Goal: Information Seeking & Learning: Learn about a topic

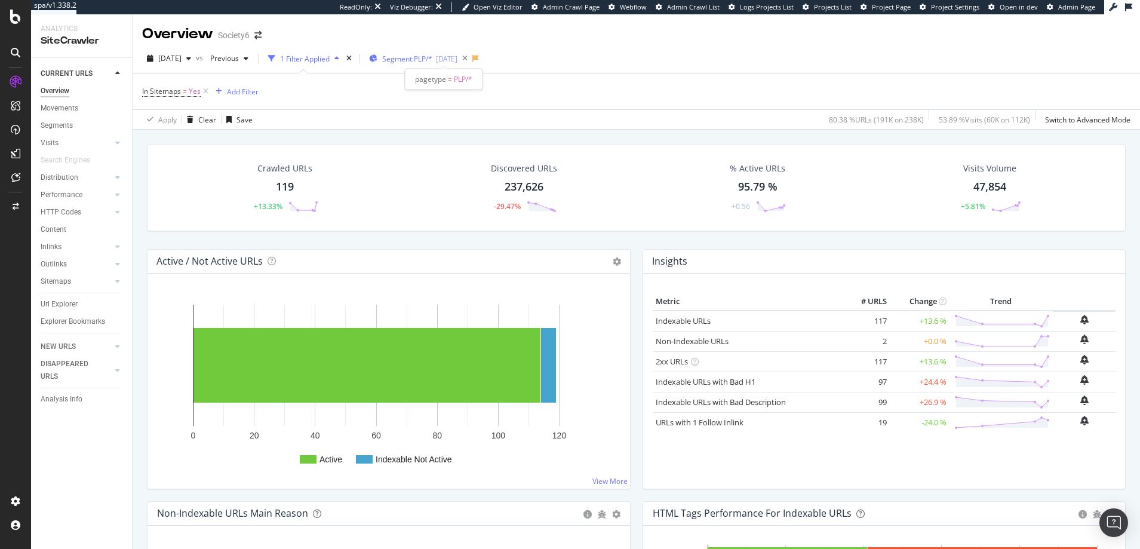
click at [420, 56] on span "Segment: PLP/*" at bounding box center [407, 59] width 50 height 10
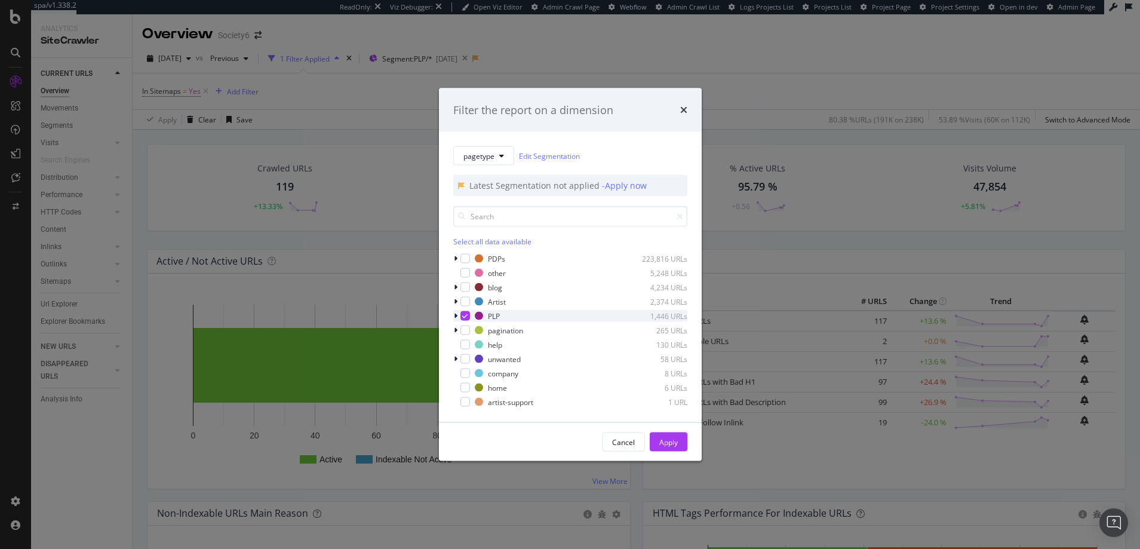
click at [465, 315] on icon "modal" at bounding box center [464, 316] width 5 height 6
click at [670, 442] on div "Apply" at bounding box center [668, 442] width 19 height 10
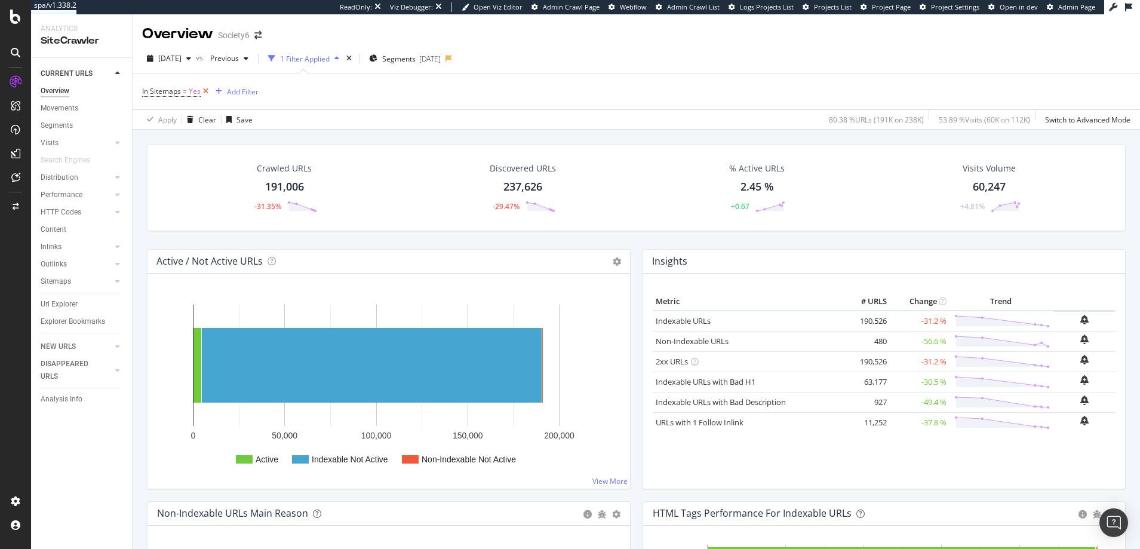
click at [207, 90] on icon at bounding box center [206, 91] width 10 height 12
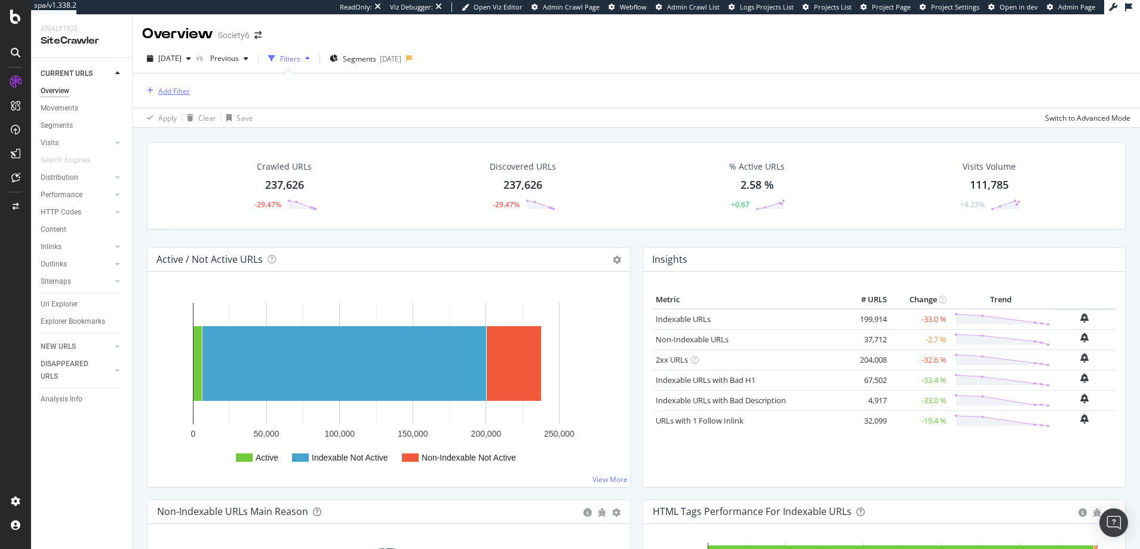
click at [179, 91] on div "Add Filter" at bounding box center [174, 91] width 32 height 10
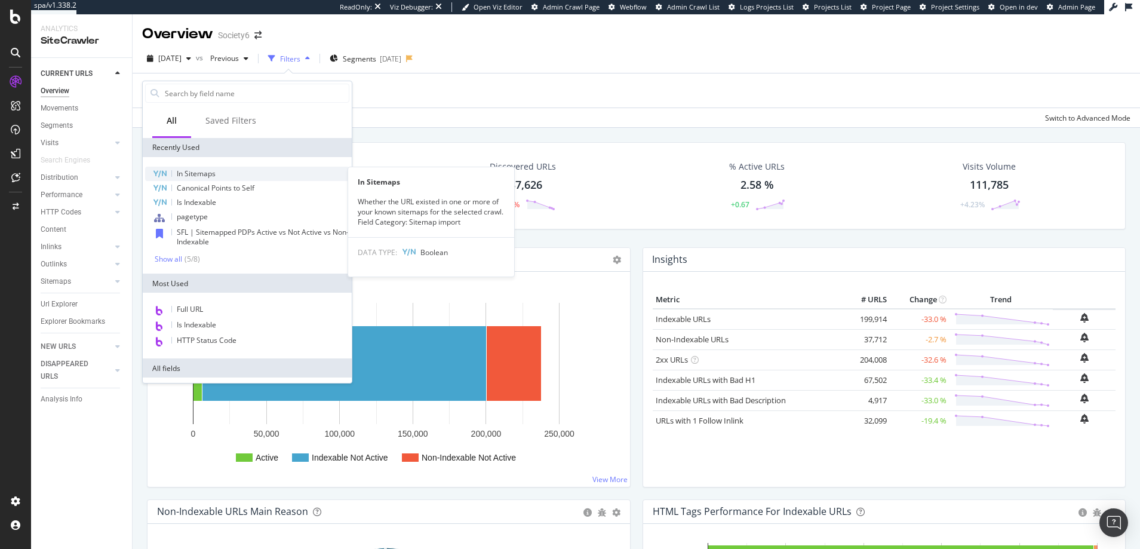
click at [193, 171] on span "In Sitemaps" at bounding box center [196, 173] width 39 height 10
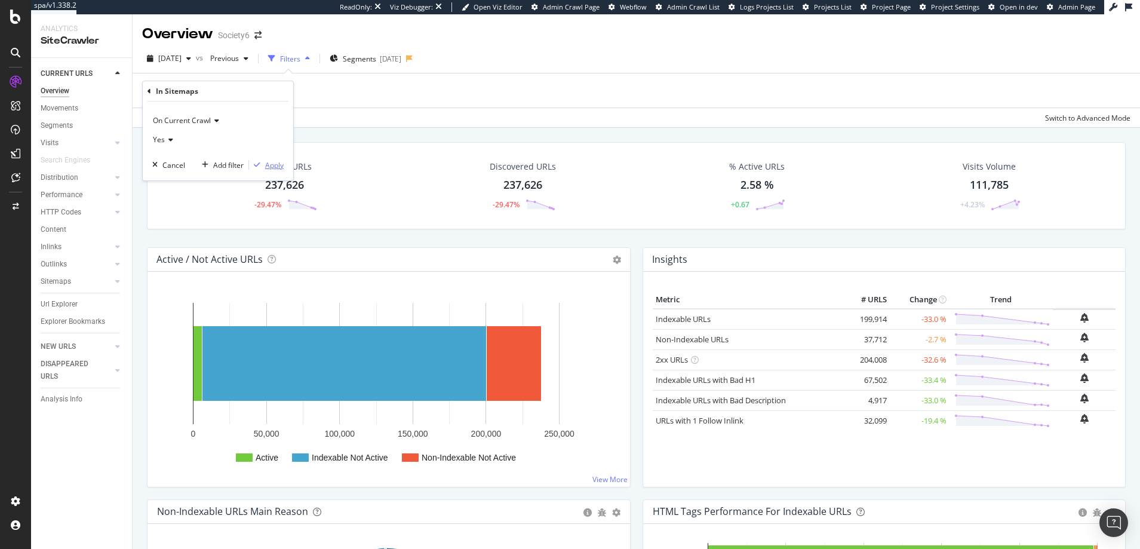
click at [272, 164] on div "Apply" at bounding box center [274, 165] width 19 height 10
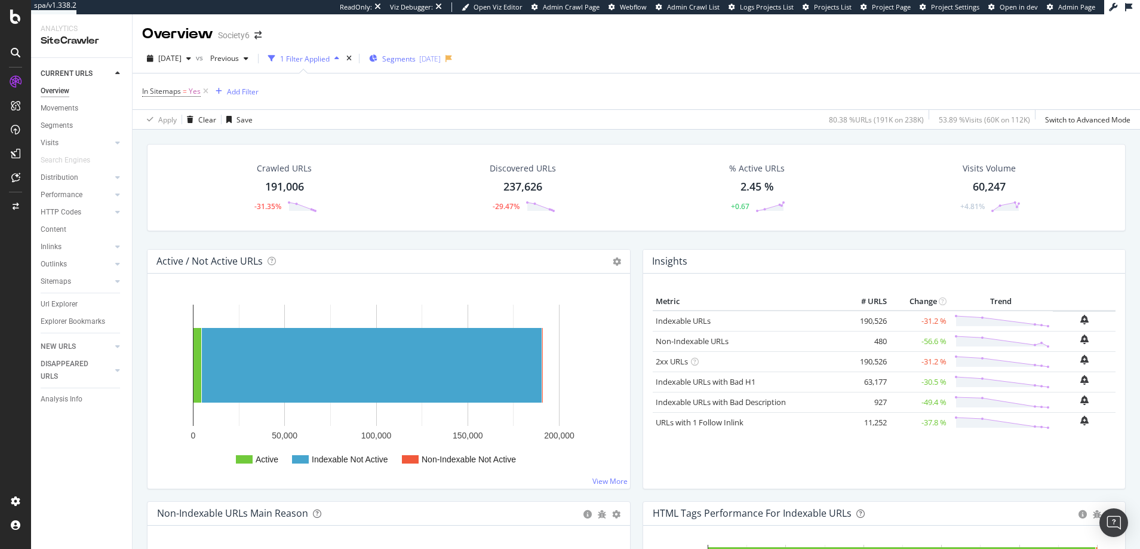
click at [416, 59] on span "Segments" at bounding box center [398, 59] width 33 height 10
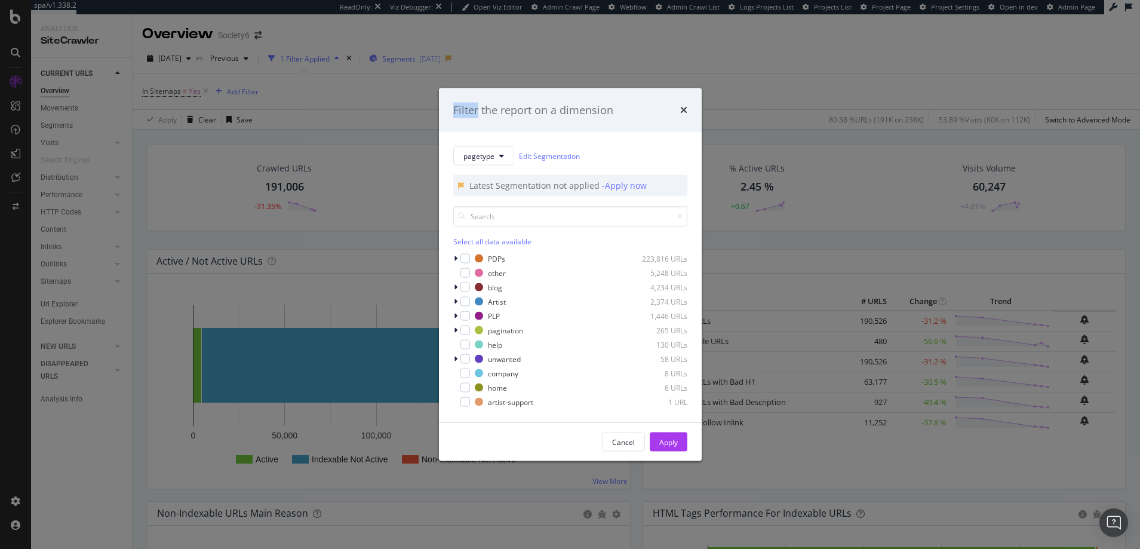
click at [418, 59] on div "Filter the report on a dimension pagetype Edit Segmentation Latest Segmentation…" at bounding box center [570, 274] width 1140 height 549
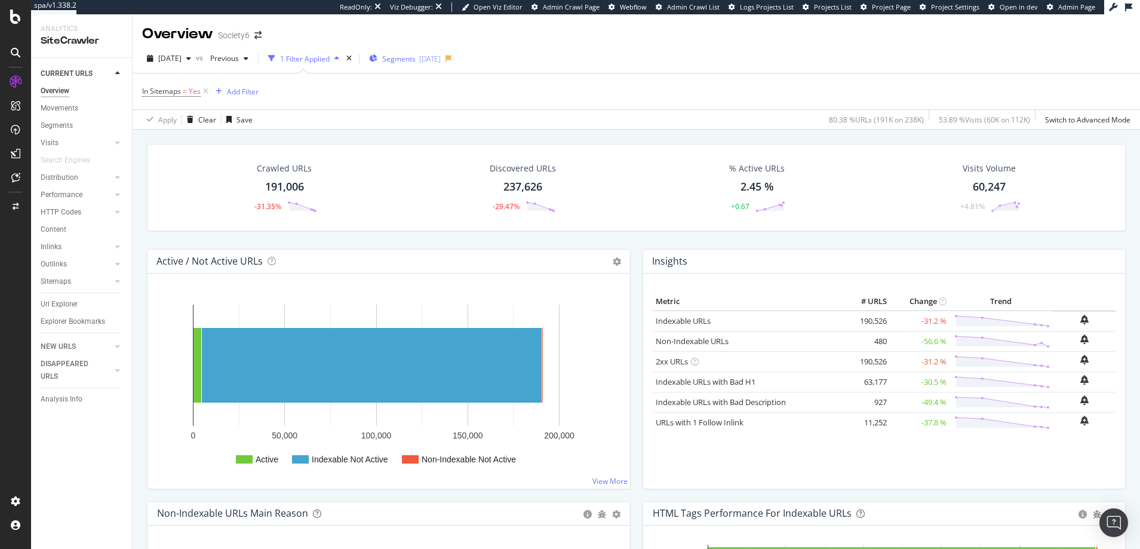
click at [416, 59] on span "Segments" at bounding box center [398, 59] width 33 height 10
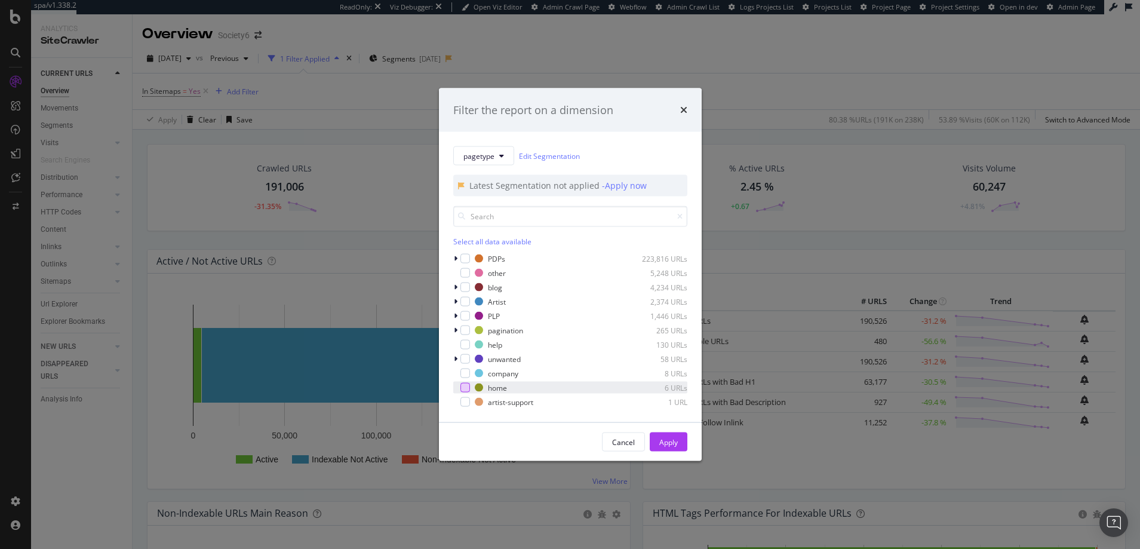
click at [465, 386] on div "modal" at bounding box center [465, 388] width 10 height 10
click at [673, 440] on div "Apply" at bounding box center [668, 442] width 19 height 10
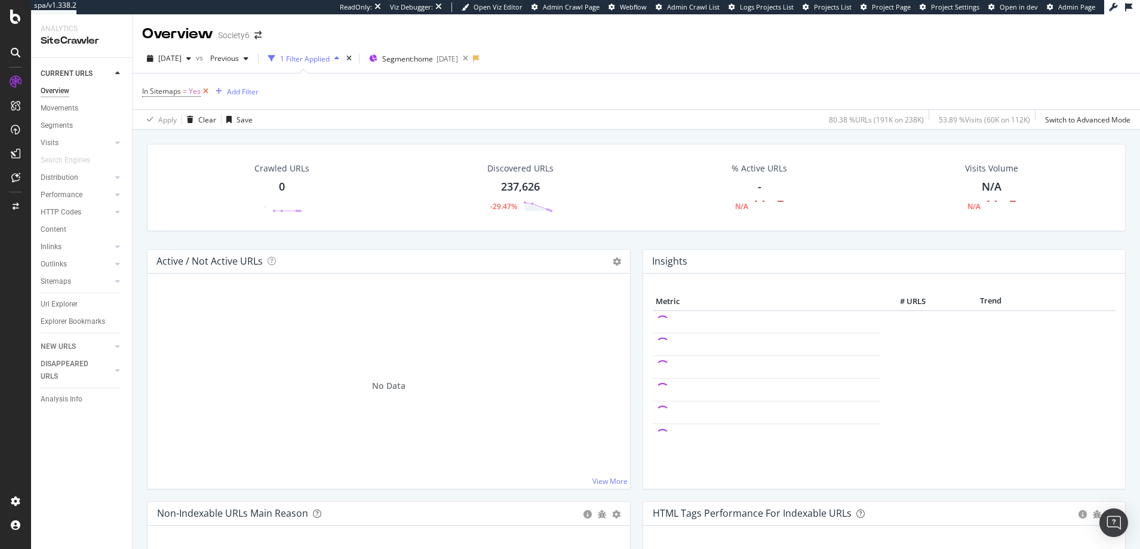
click at [205, 90] on icon at bounding box center [206, 91] width 10 height 12
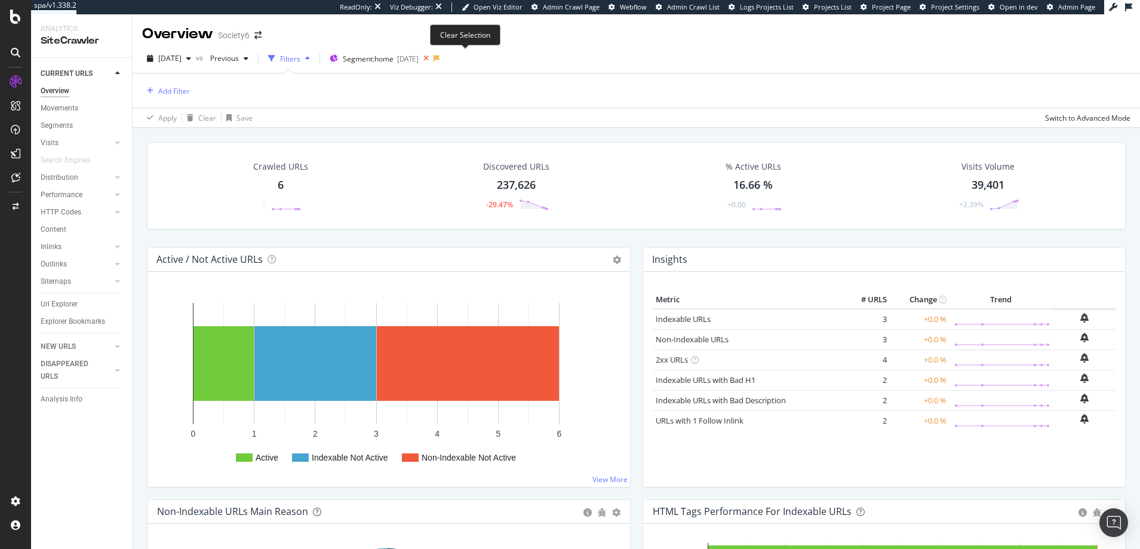
click at [434, 58] on icon at bounding box center [426, 58] width 15 height 17
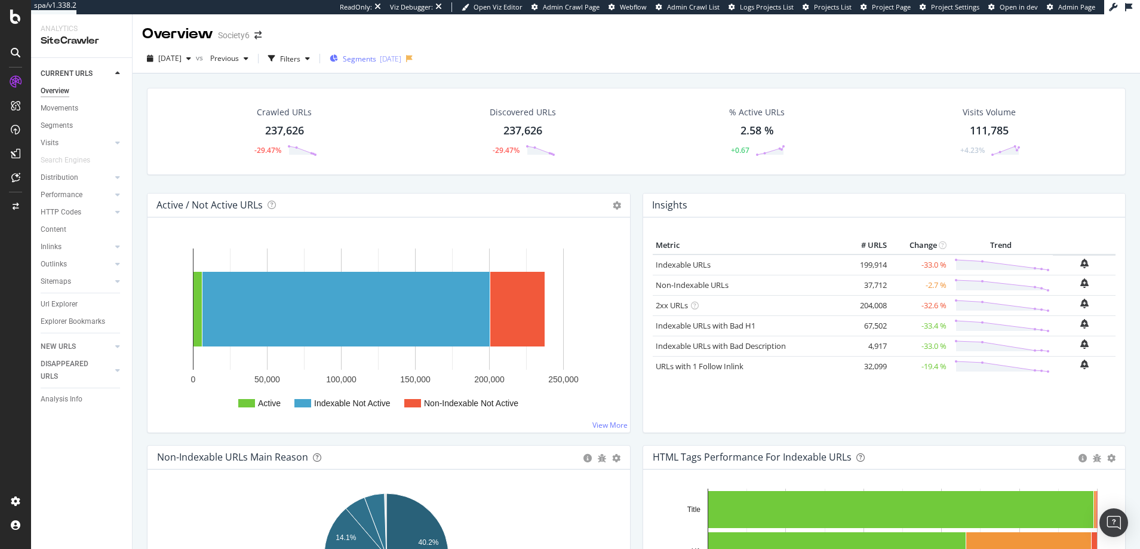
click at [376, 60] on span "Segments" at bounding box center [359, 59] width 33 height 10
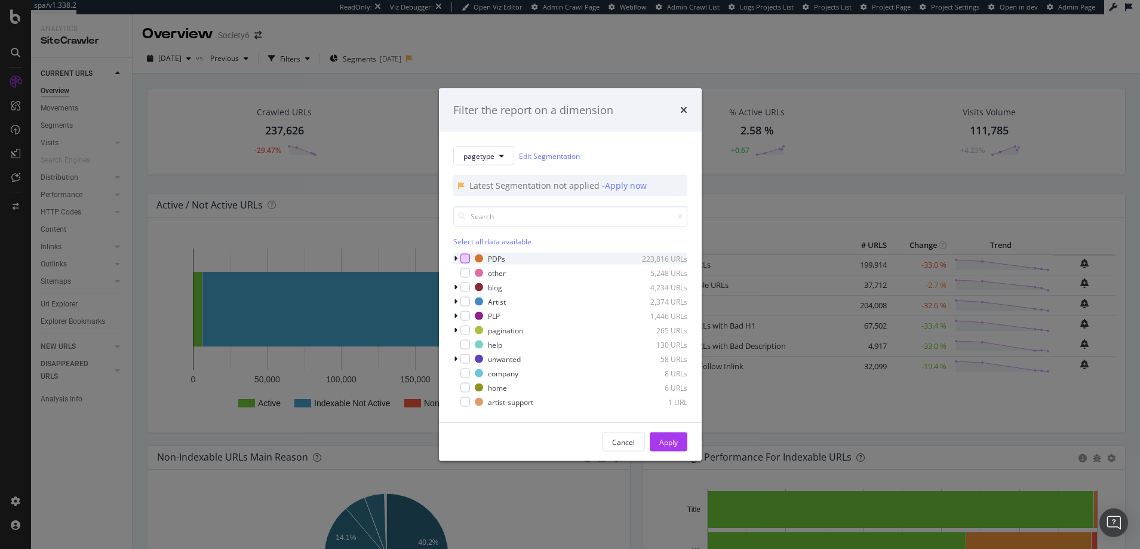
click at [466, 257] on div "modal" at bounding box center [465, 259] width 10 height 10
click at [670, 438] on div "Apply" at bounding box center [668, 442] width 19 height 10
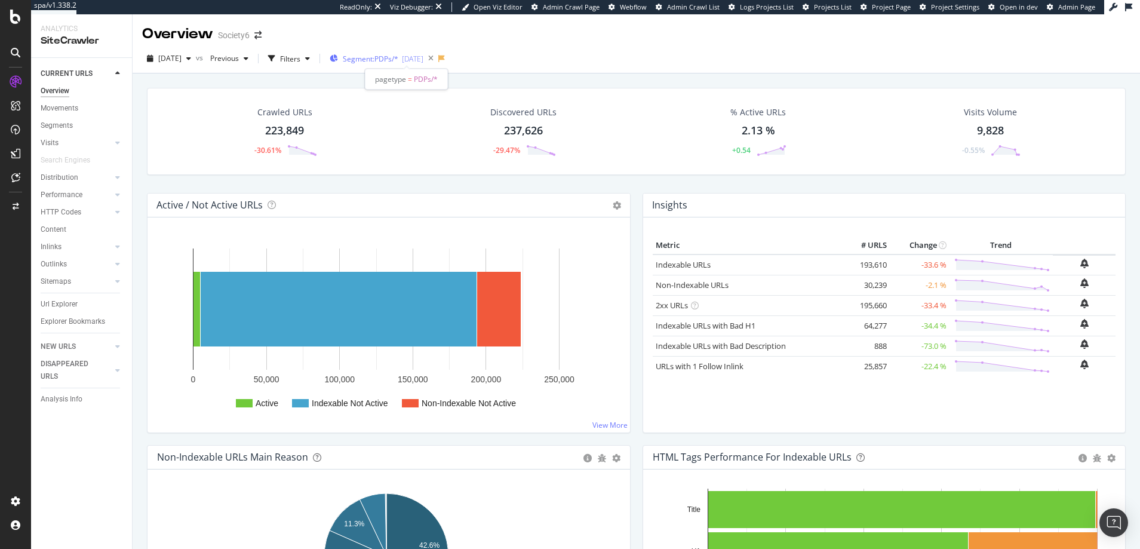
click at [390, 59] on span "Segment: PDPs/*" at bounding box center [371, 59] width 56 height 10
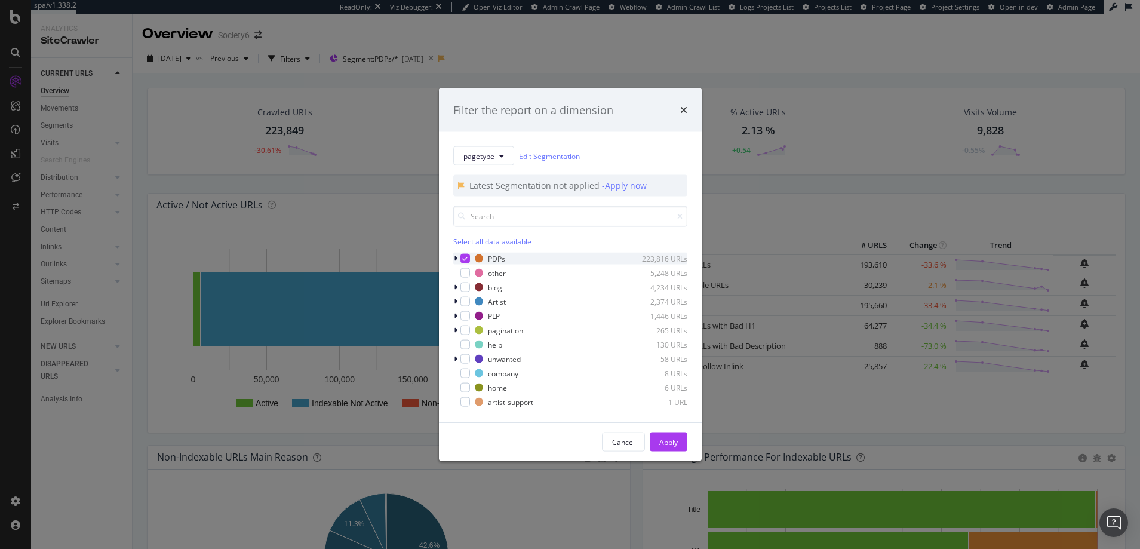
click at [466, 257] on icon "modal" at bounding box center [464, 259] width 5 height 6
click at [465, 315] on div "modal" at bounding box center [465, 316] width 10 height 10
click at [671, 441] on div "Apply" at bounding box center [668, 442] width 19 height 10
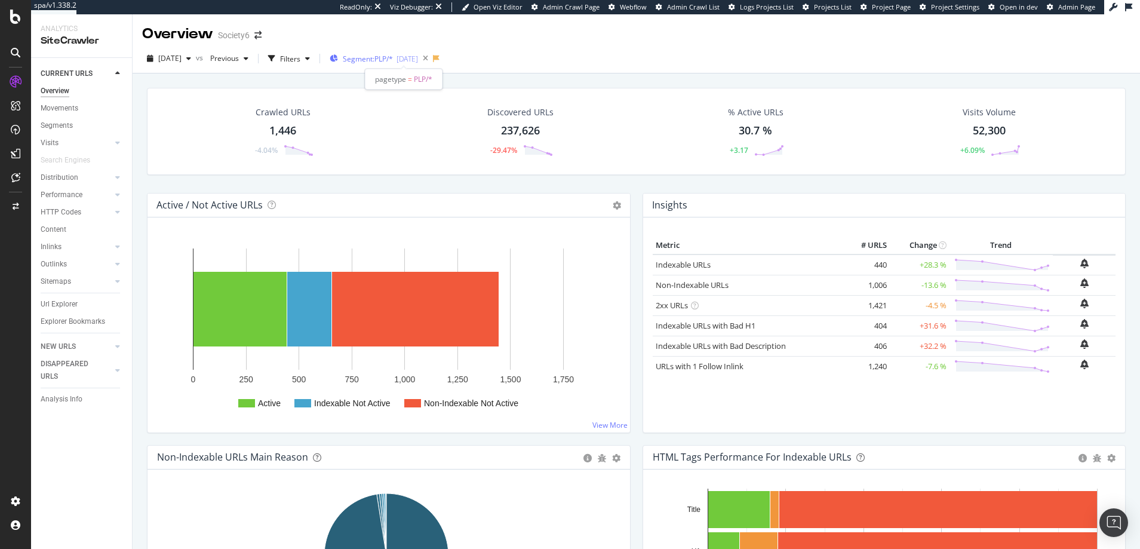
click at [373, 60] on span "Segment: PLP/*" at bounding box center [368, 59] width 50 height 10
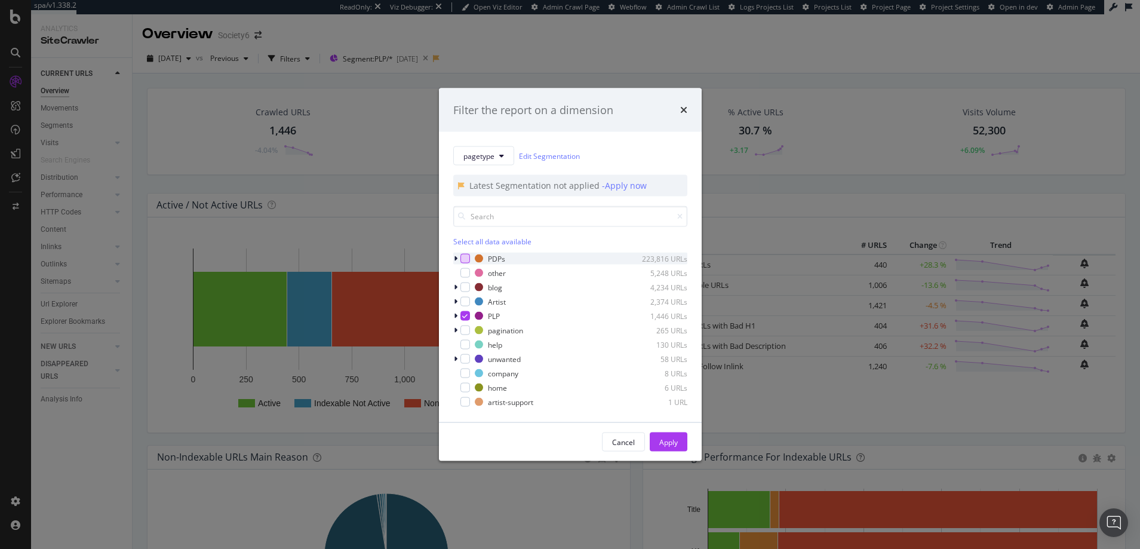
click at [466, 256] on div "modal" at bounding box center [465, 259] width 10 height 10
click at [464, 316] on icon "modal" at bounding box center [464, 316] width 5 height 6
click at [665, 440] on div "Apply" at bounding box center [668, 442] width 19 height 10
